Goal: Transaction & Acquisition: Download file/media

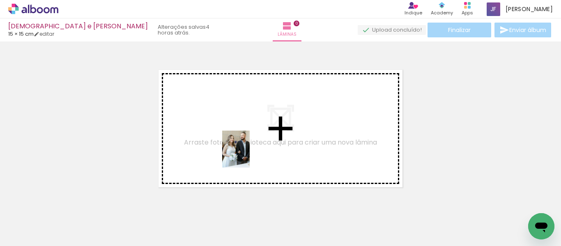
drag, startPoint x: 86, startPoint y: 220, endPoint x: 247, endPoint y: 155, distance: 173.0
click at [247, 155] on quentale-workspace at bounding box center [280, 123] width 561 height 246
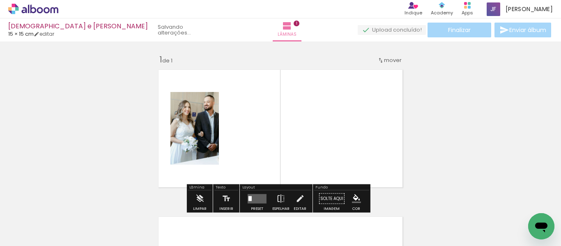
scroll to position [11, 0]
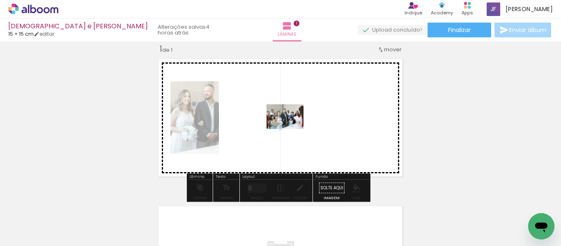
drag, startPoint x: 128, startPoint y: 221, endPoint x: 292, endPoint y: 128, distance: 189.2
click at [292, 128] on quentale-workspace at bounding box center [280, 123] width 561 height 246
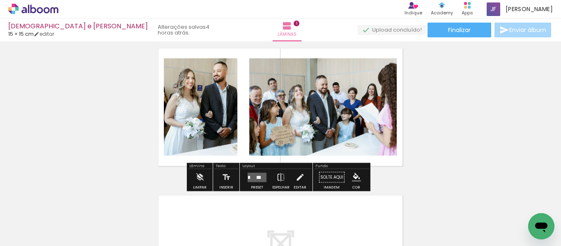
scroll to position [0, 0]
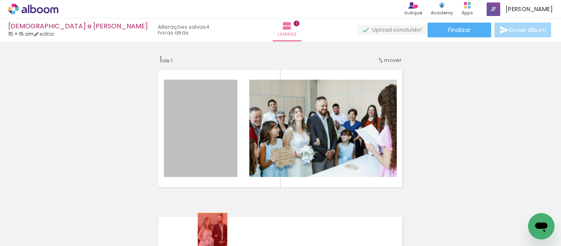
drag, startPoint x: 217, startPoint y: 121, endPoint x: 209, endPoint y: 239, distance: 117.6
click at [209, 239] on quentale-workspace at bounding box center [280, 123] width 561 height 246
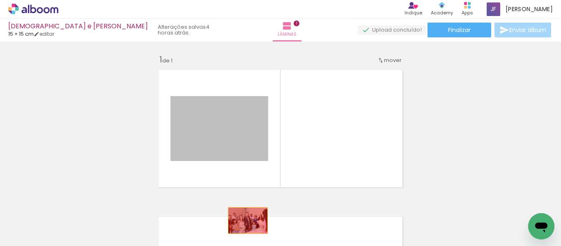
drag, startPoint x: 241, startPoint y: 140, endPoint x: 245, endPoint y: 220, distance: 81.0
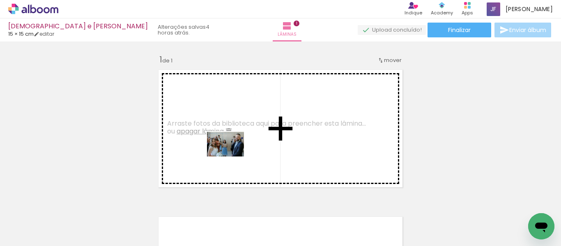
drag, startPoint x: 170, startPoint y: 225, endPoint x: 232, endPoint y: 155, distance: 94.5
click at [232, 155] on quentale-workspace at bounding box center [280, 123] width 561 height 246
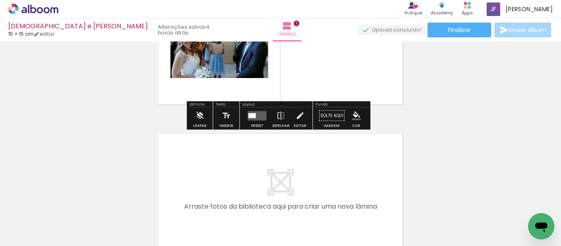
scroll to position [83, 0]
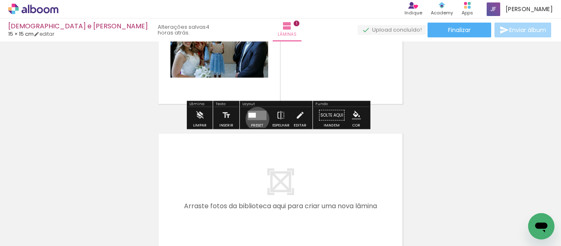
click at [255, 119] on quentale-layouter at bounding box center [257, 114] width 19 height 9
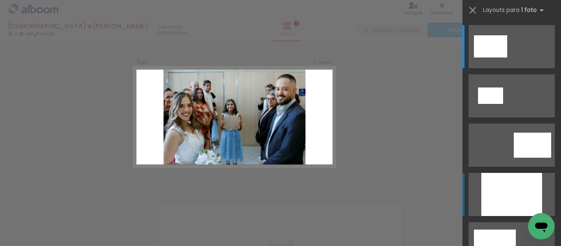
scroll to position [11, 0]
click at [506, 199] on div at bounding box center [511, 194] width 61 height 43
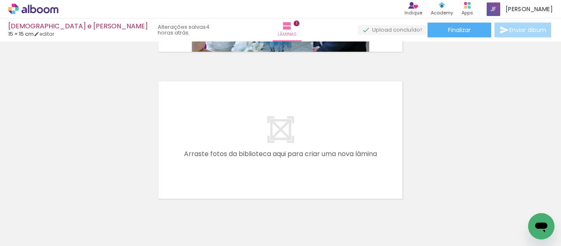
scroll to position [165, 0]
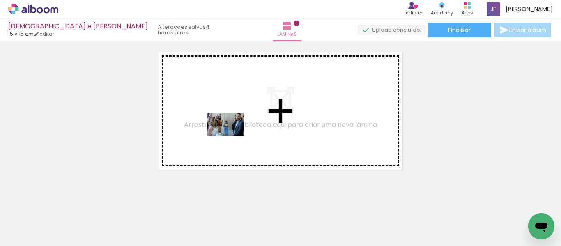
drag, startPoint x: 228, startPoint y: 224, endPoint x: 232, endPoint y: 137, distance: 86.7
click at [232, 137] on quentale-workspace at bounding box center [280, 123] width 561 height 246
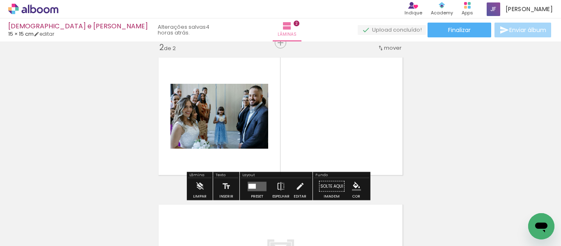
scroll to position [158, 0]
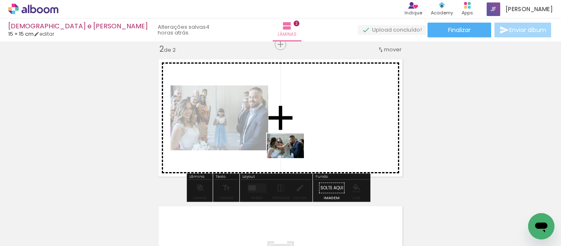
drag, startPoint x: 269, startPoint y: 222, endPoint x: 291, endPoint y: 158, distance: 67.9
click at [291, 158] on quentale-workspace at bounding box center [280, 123] width 561 height 246
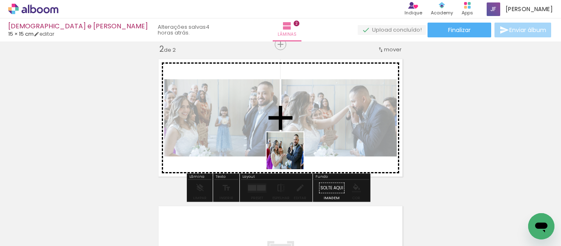
drag, startPoint x: 322, startPoint y: 222, endPoint x: 285, endPoint y: 133, distance: 96.2
click at [285, 133] on quentale-workspace at bounding box center [280, 123] width 561 height 246
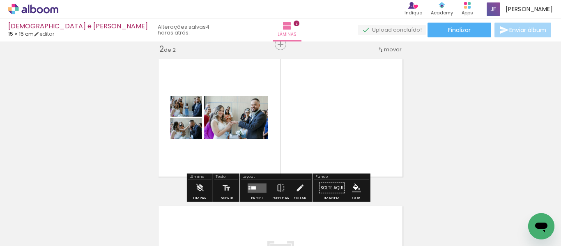
click at [258, 182] on div at bounding box center [257, 188] width 22 height 16
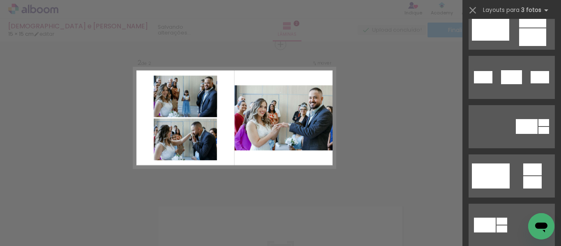
scroll to position [367, 0]
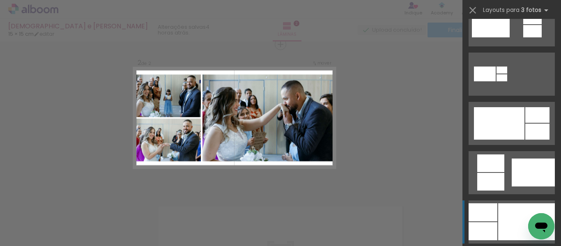
click at [499, 217] on div at bounding box center [526, 221] width 57 height 37
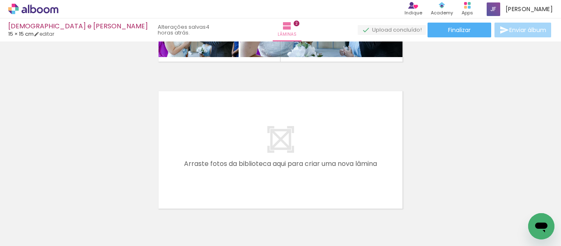
scroll to position [289, 0]
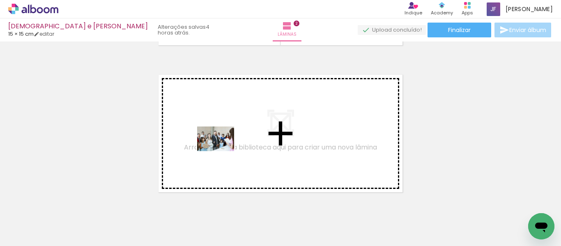
drag, startPoint x: 135, startPoint y: 222, endPoint x: 224, endPoint y: 150, distance: 113.9
click at [224, 150] on quentale-workspace at bounding box center [280, 123] width 561 height 246
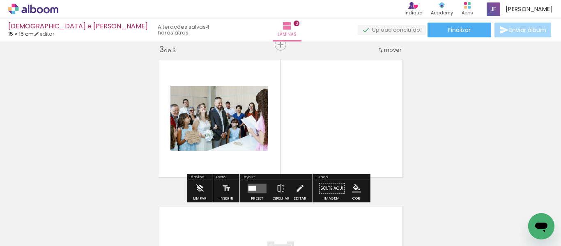
scroll to position [305, 0]
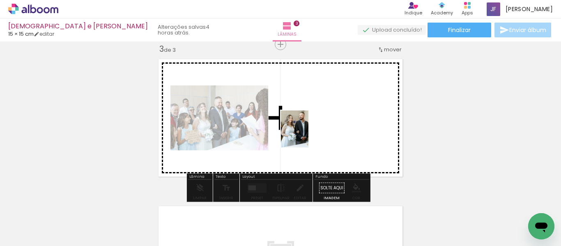
drag, startPoint x: 84, startPoint y: 216, endPoint x: 312, endPoint y: 133, distance: 241.9
click at [312, 133] on quentale-workspace at bounding box center [280, 123] width 561 height 246
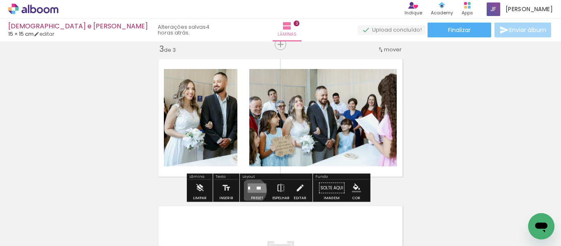
click at [252, 190] on quentale-layouter at bounding box center [257, 187] width 19 height 9
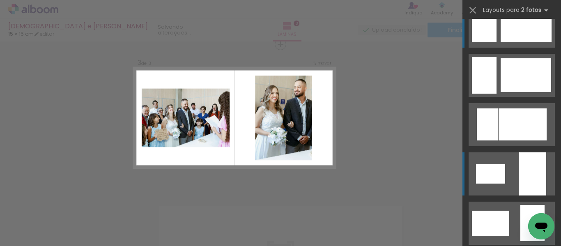
scroll to position [0, 0]
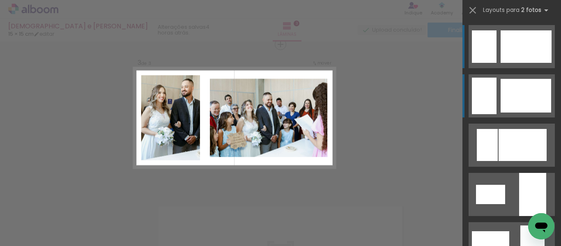
click at [515, 96] on div at bounding box center [525, 96] width 50 height 34
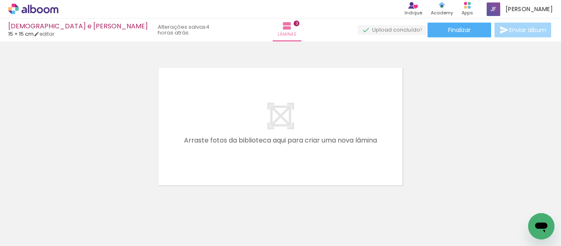
scroll to position [0, 311]
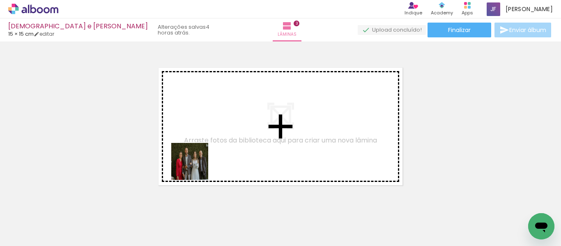
drag, startPoint x: 136, startPoint y: 223, endPoint x: 214, endPoint y: 154, distance: 104.1
click at [214, 154] on quentale-workspace at bounding box center [280, 123] width 561 height 246
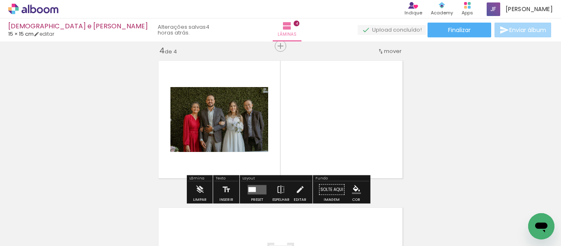
scroll to position [452, 0]
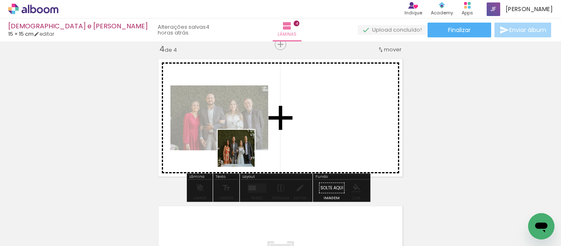
drag, startPoint x: 220, startPoint y: 182, endPoint x: 257, endPoint y: 141, distance: 55.0
click at [257, 141] on quentale-workspace at bounding box center [280, 123] width 561 height 246
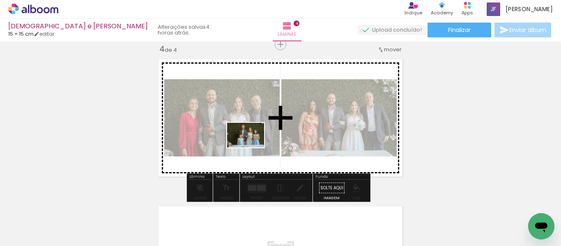
drag, startPoint x: 239, startPoint y: 229, endPoint x: 252, endPoint y: 147, distance: 82.6
click at [252, 147] on quentale-workspace at bounding box center [280, 123] width 561 height 246
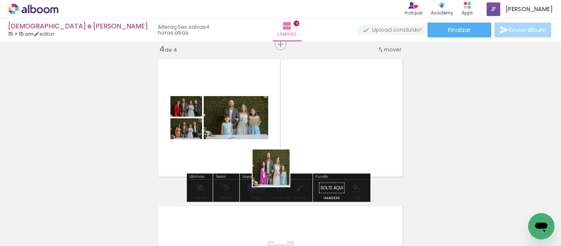
drag, startPoint x: 277, startPoint y: 174, endPoint x: 280, endPoint y: 133, distance: 41.6
click at [280, 133] on quentale-workspace at bounding box center [280, 123] width 561 height 246
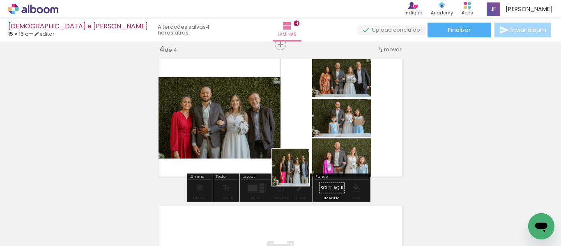
drag, startPoint x: 326, startPoint y: 225, endPoint x: 305, endPoint y: 171, distance: 57.9
click at [287, 157] on quentale-workspace at bounding box center [280, 123] width 561 height 246
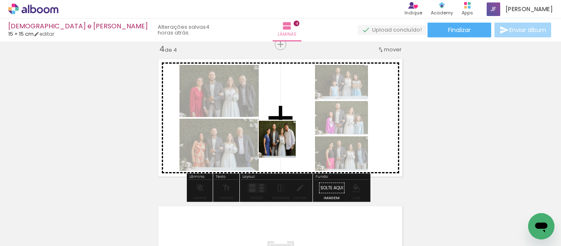
drag, startPoint x: 364, startPoint y: 220, endPoint x: 271, endPoint y: 139, distance: 123.4
click at [271, 139] on quentale-workspace at bounding box center [280, 123] width 561 height 246
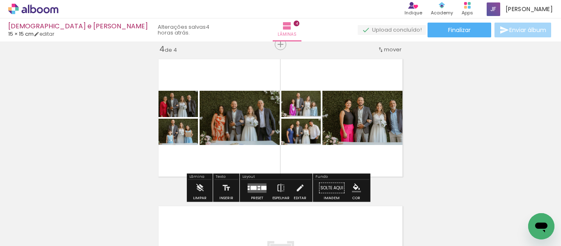
click at [256, 191] on quentale-layouter at bounding box center [257, 187] width 19 height 9
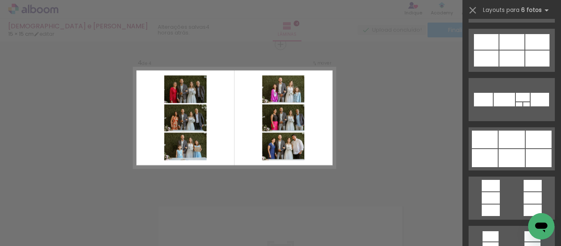
scroll to position [2016, 0]
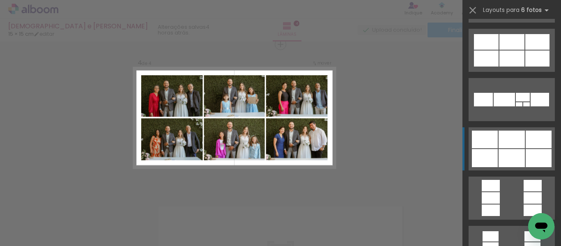
click at [505, 145] on div at bounding box center [511, 140] width 26 height 18
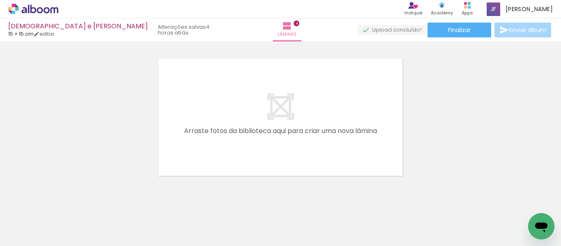
scroll to position [0, 624]
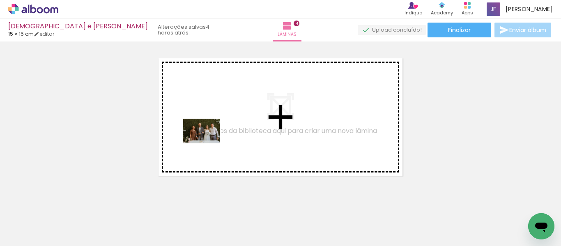
drag, startPoint x: 154, startPoint y: 216, endPoint x: 208, endPoint y: 143, distance: 91.6
click at [208, 143] on quentale-workspace at bounding box center [280, 123] width 561 height 246
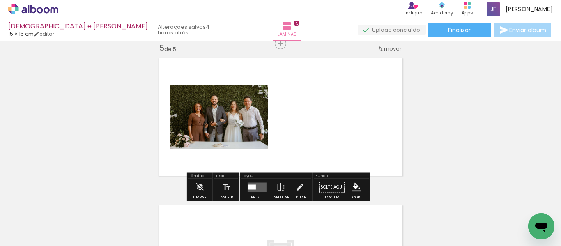
scroll to position [599, 0]
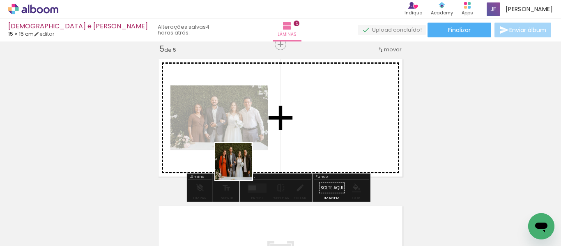
drag, startPoint x: 204, startPoint y: 216, endPoint x: 272, endPoint y: 137, distance: 105.1
click at [272, 137] on quentale-workspace at bounding box center [280, 123] width 561 height 246
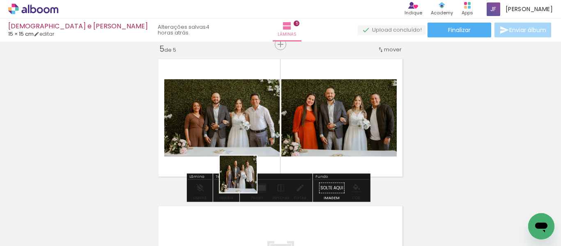
drag, startPoint x: 244, startPoint y: 184, endPoint x: 247, endPoint y: 140, distance: 43.2
click at [247, 140] on quentale-workspace at bounding box center [280, 123] width 561 height 246
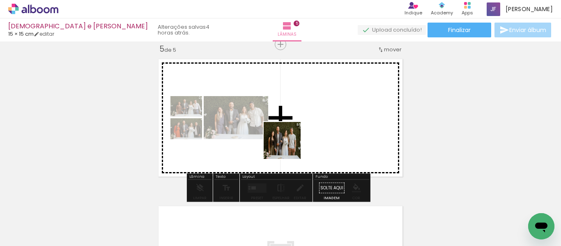
drag, startPoint x: 290, startPoint y: 223, endPoint x: 289, endPoint y: 138, distance: 85.4
click at [289, 138] on quentale-workspace at bounding box center [280, 123] width 561 height 246
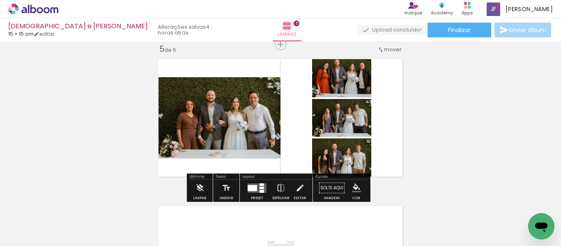
click at [248, 185] on div at bounding box center [252, 188] width 9 height 6
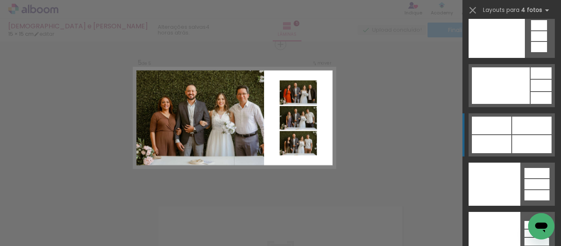
scroll to position [18141, 0]
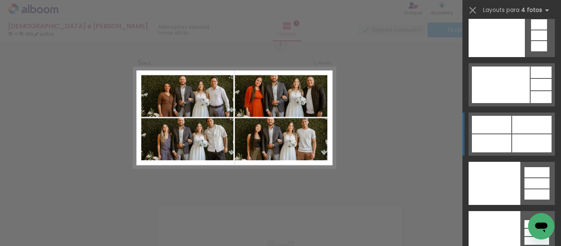
click at [493, 143] on div at bounding box center [491, 143] width 39 height 18
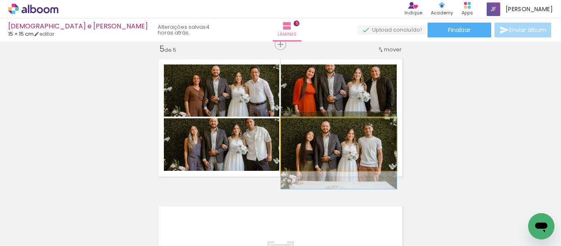
drag, startPoint x: 322, startPoint y: 145, endPoint x: 324, endPoint y: 150, distance: 5.9
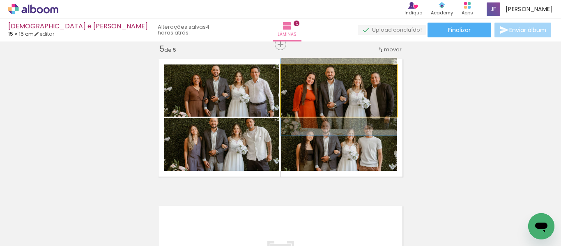
drag, startPoint x: 330, startPoint y: 98, endPoint x: 330, endPoint y: 104, distance: 6.6
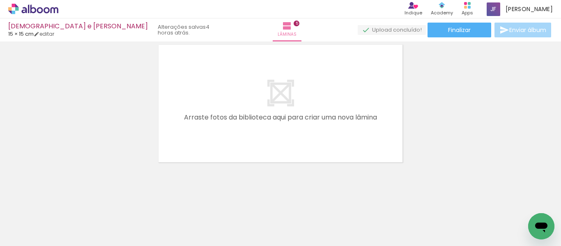
scroll to position [761, 0]
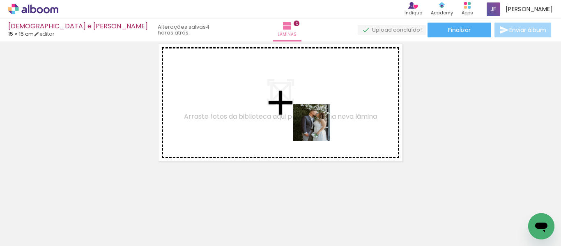
drag, startPoint x: 345, startPoint y: 214, endPoint x: 336, endPoint y: 137, distance: 77.7
click at [316, 125] on quentale-workspace at bounding box center [280, 123] width 561 height 246
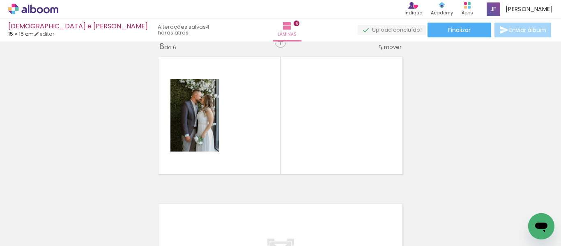
scroll to position [746, 0]
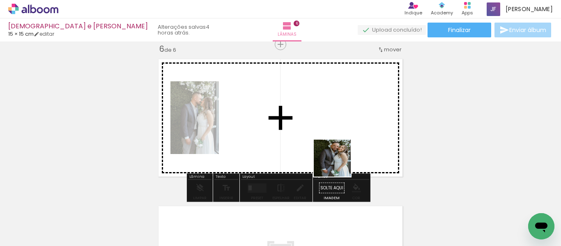
drag, startPoint x: 378, startPoint y: 209, endPoint x: 321, endPoint y: 134, distance: 94.0
click at [321, 134] on quentale-workspace at bounding box center [280, 123] width 561 height 246
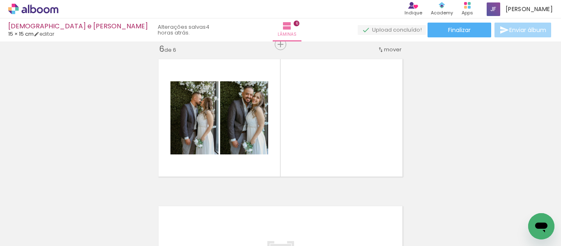
scroll to position [0, 286]
drag, startPoint x: 121, startPoint y: 226, endPoint x: 216, endPoint y: 164, distance: 113.8
click at [216, 164] on quentale-workspace at bounding box center [280, 123] width 561 height 246
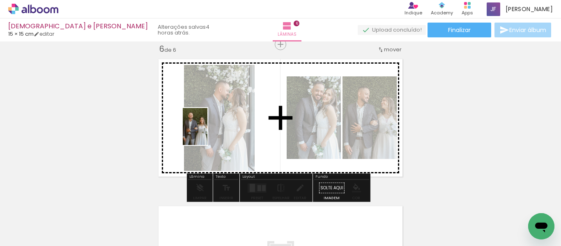
drag, startPoint x: 104, startPoint y: 194, endPoint x: 207, endPoint y: 133, distance: 120.2
click at [207, 133] on quentale-workspace at bounding box center [280, 123] width 561 height 246
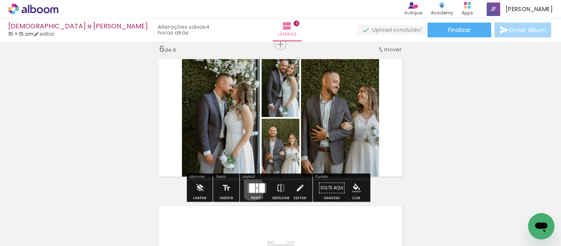
click at [250, 188] on div at bounding box center [252, 187] width 6 height 9
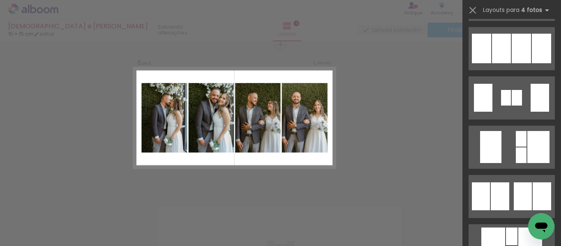
scroll to position [589, 0]
click at [532, 60] on div at bounding box center [541, 49] width 19 height 30
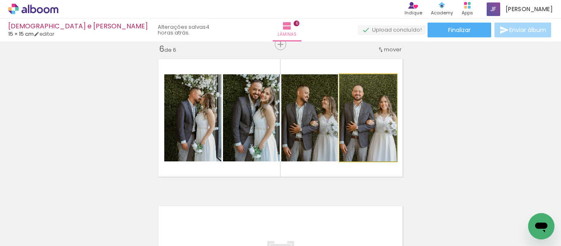
click at [384, 113] on quentale-photo at bounding box center [368, 117] width 57 height 87
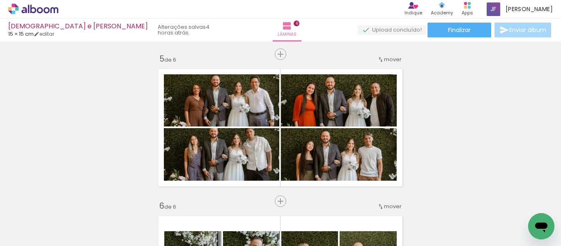
scroll to position [588, 0]
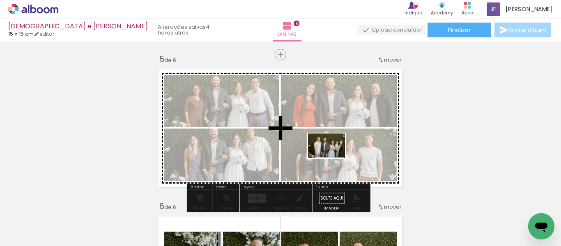
drag, startPoint x: 452, startPoint y: 227, endPoint x: 331, endPoint y: 156, distance: 139.8
click at [331, 156] on quentale-workspace at bounding box center [280, 123] width 561 height 246
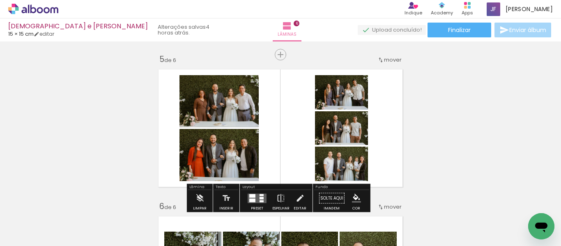
scroll to position [642, 0]
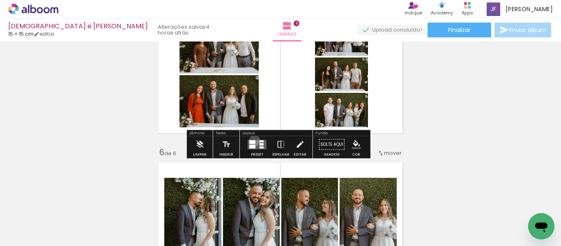
click at [252, 140] on div at bounding box center [252, 142] width 6 height 4
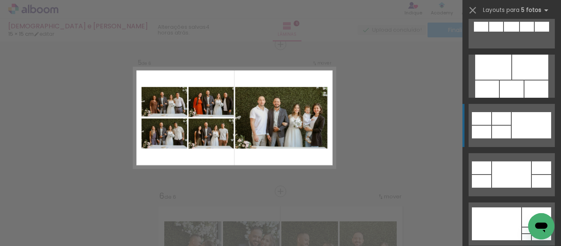
scroll to position [460, 0]
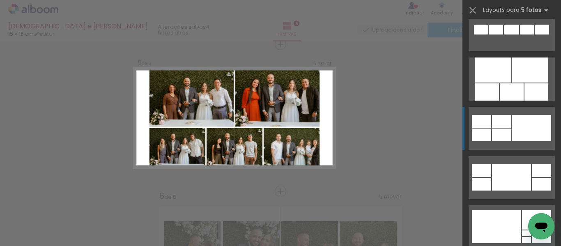
click at [509, 86] on div at bounding box center [512, 91] width 24 height 17
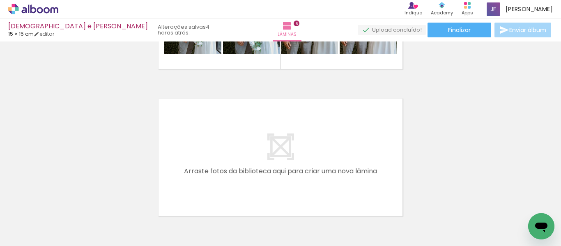
scroll to position [854, 0]
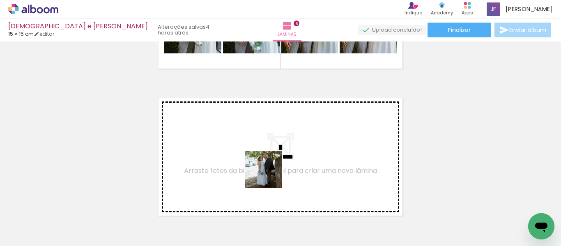
drag, startPoint x: 282, startPoint y: 232, endPoint x: 269, endPoint y: 174, distance: 59.2
click at [269, 174] on quentale-workspace at bounding box center [280, 123] width 561 height 246
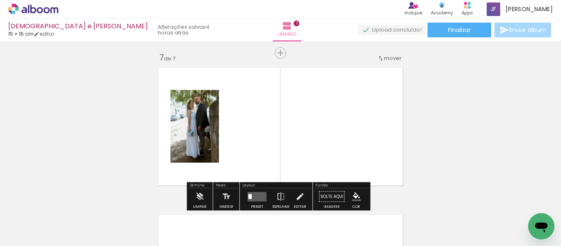
scroll to position [893, 0]
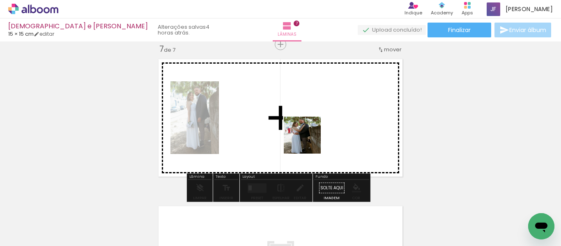
drag, startPoint x: 326, startPoint y: 226, endPoint x: 308, endPoint y: 139, distance: 89.0
click at [308, 139] on quentale-workspace at bounding box center [280, 123] width 561 height 246
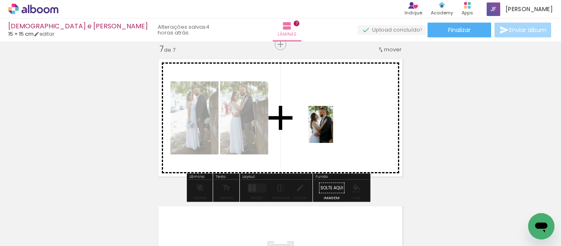
drag, startPoint x: 376, startPoint y: 213, endPoint x: 333, endPoint y: 130, distance: 93.8
click at [333, 130] on quentale-workspace at bounding box center [280, 123] width 561 height 246
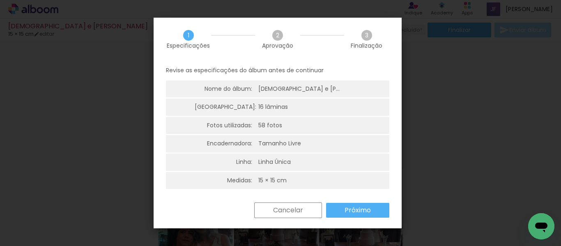
scroll to position [0, 2176]
click at [360, 203] on paper-button "Próximo" at bounding box center [357, 210] width 63 height 15
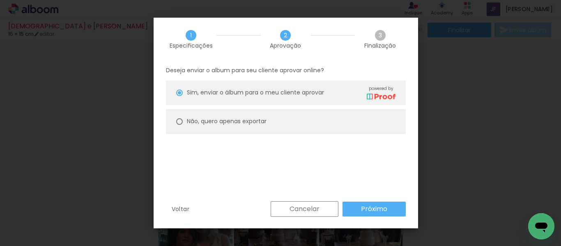
click at [294, 122] on paper-radio-button "Não, quero apenas exportar" at bounding box center [286, 121] width 240 height 25
type paper-radio-button "on"
click at [0, 0] on slot "Próximo" at bounding box center [0, 0] width 0 height 0
type input "Alta, 300 DPI"
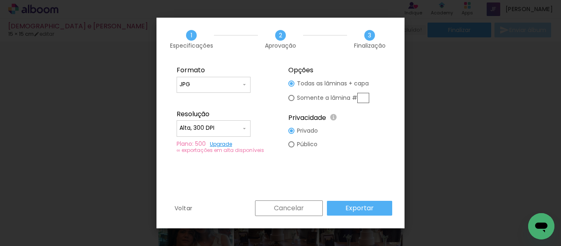
click at [225, 85] on input "JPG" at bounding box center [210, 84] width 62 height 8
click at [225, 95] on paper-item "PDF" at bounding box center [214, 100] width 74 height 16
type input "PDF"
click at [221, 127] on input "Alta, 300 DPI" at bounding box center [210, 128] width 62 height 8
click at [225, 142] on paper-item "Baixa" at bounding box center [214, 143] width 74 height 16
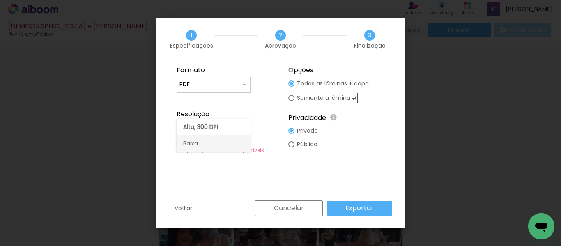
type input "Baixa"
click at [0, 0] on slot "Exportar" at bounding box center [0, 0] width 0 height 0
